Goal: Navigation & Orientation: Find specific page/section

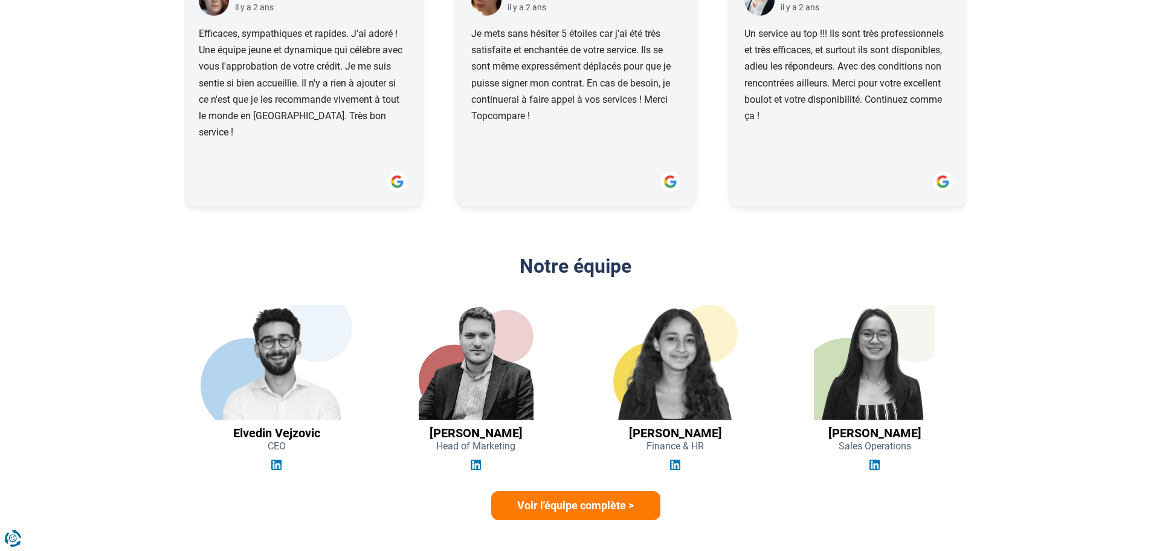
scroll to position [1632, 0]
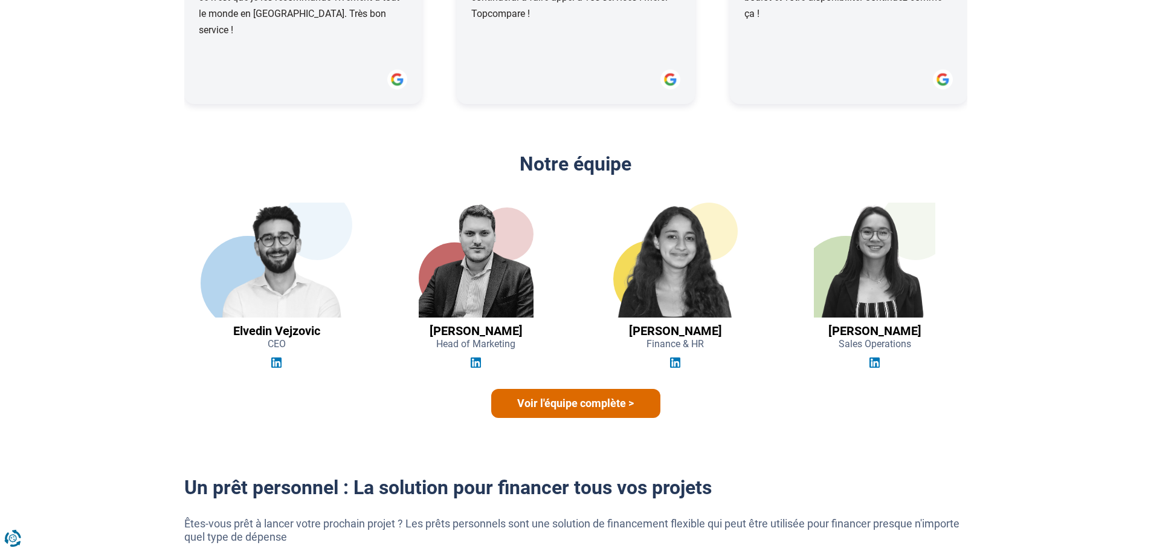
click at [563, 401] on link "Voir l'équipe complète >" at bounding box center [575, 403] width 169 height 29
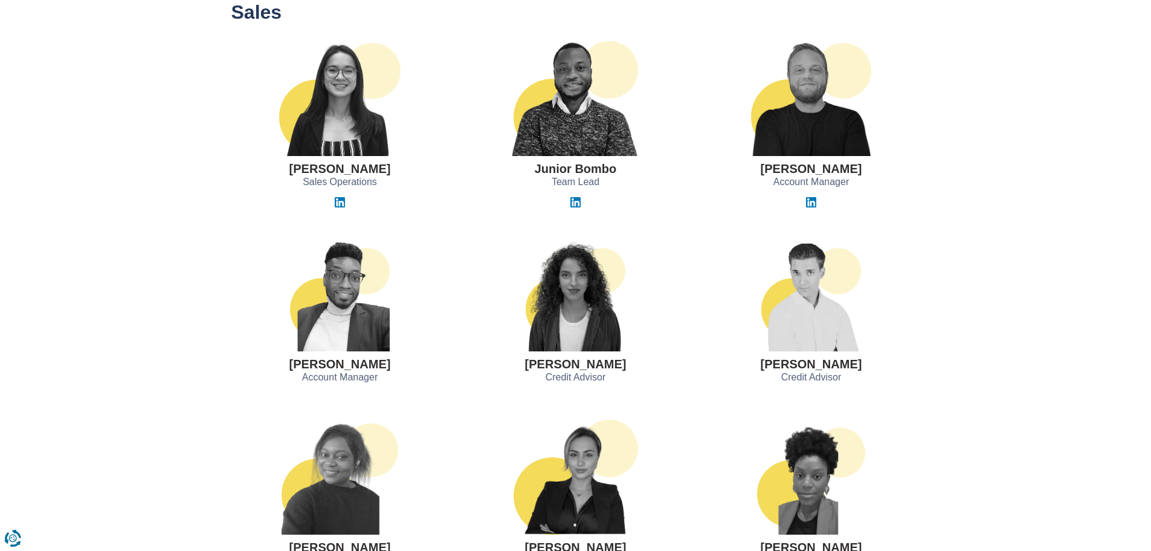
scroll to position [725, 0]
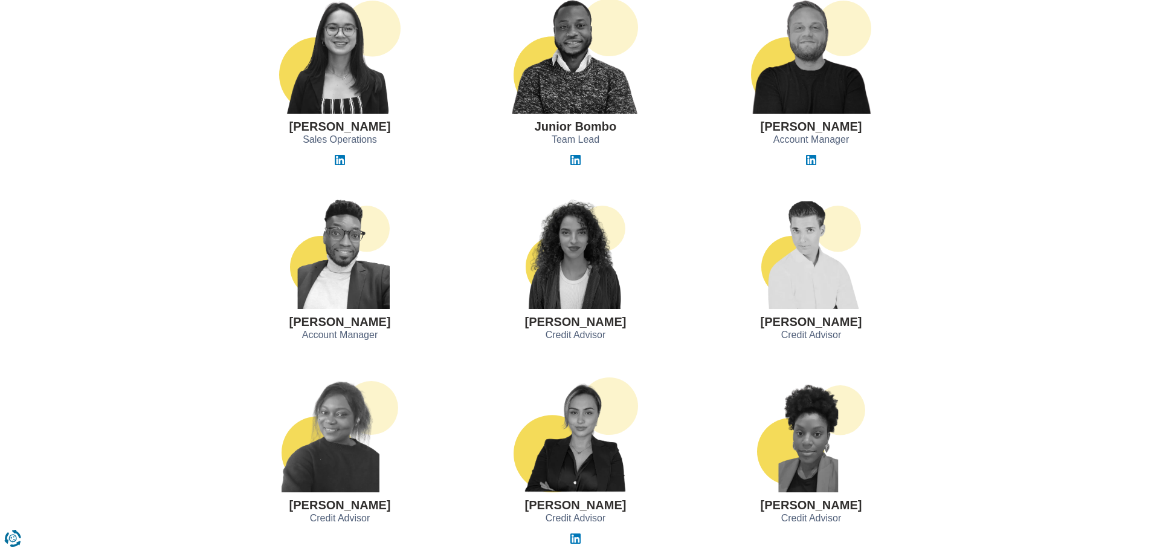
click at [798, 253] on img at bounding box center [811, 251] width 100 height 115
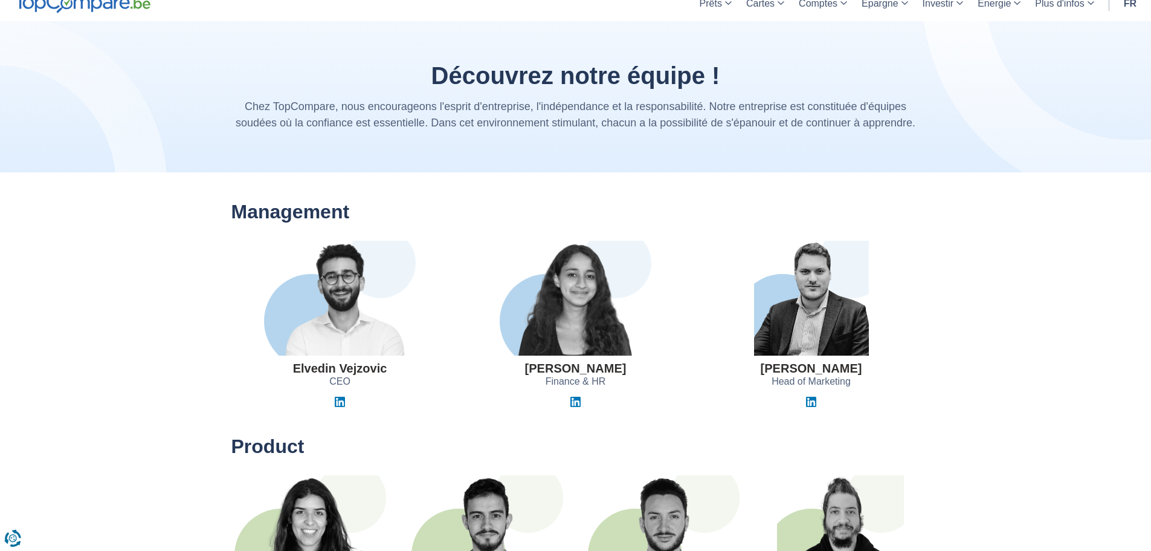
scroll to position [0, 0]
